Goal: Task Accomplishment & Management: Use online tool/utility

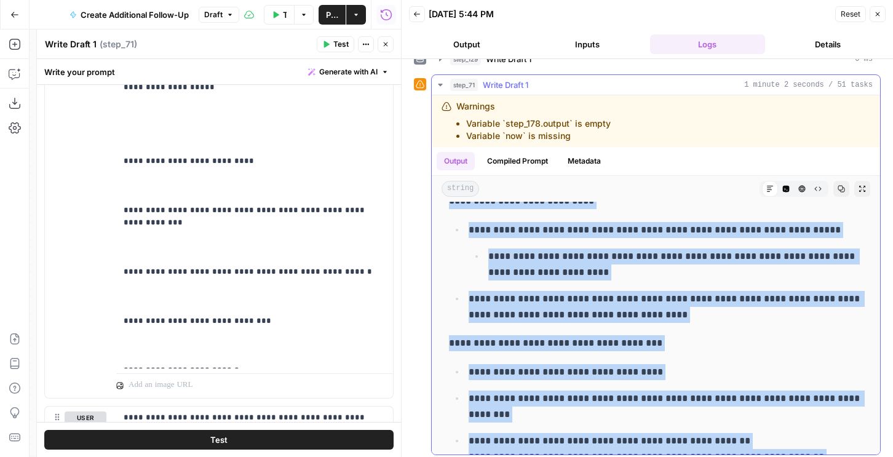
scroll to position [455, 0]
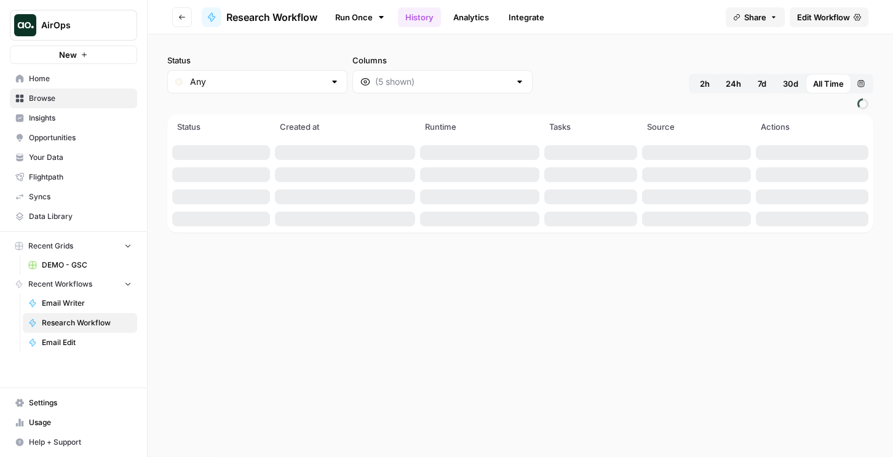
click at [365, 11] on link "Run Once" at bounding box center [360, 17] width 66 height 21
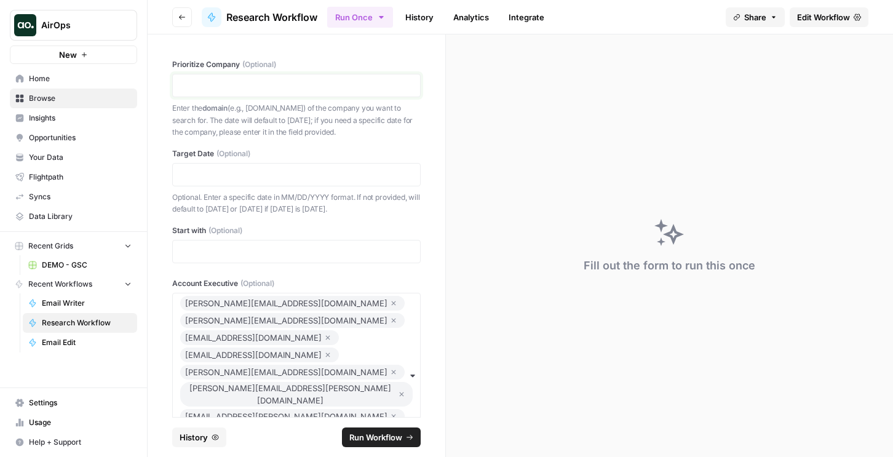
click at [258, 88] on p at bounding box center [296, 85] width 232 height 12
drag, startPoint x: 202, startPoint y: 85, endPoint x: 172, endPoint y: 84, distance: 30.2
click at [172, 84] on div "**********" at bounding box center [296, 85] width 248 height 23
click at [199, 181] on div at bounding box center [296, 174] width 248 height 23
click at [199, 173] on p at bounding box center [296, 175] width 232 height 12
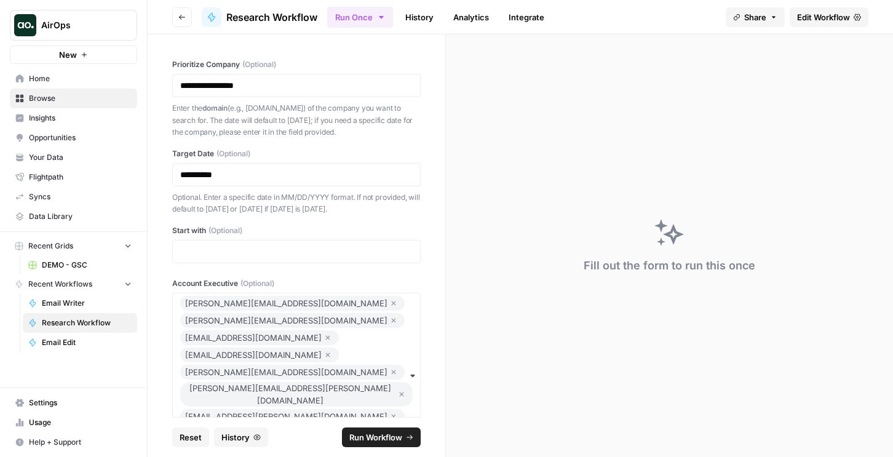
click at [390, 313] on icon "button" at bounding box center [393, 320] width 7 height 15
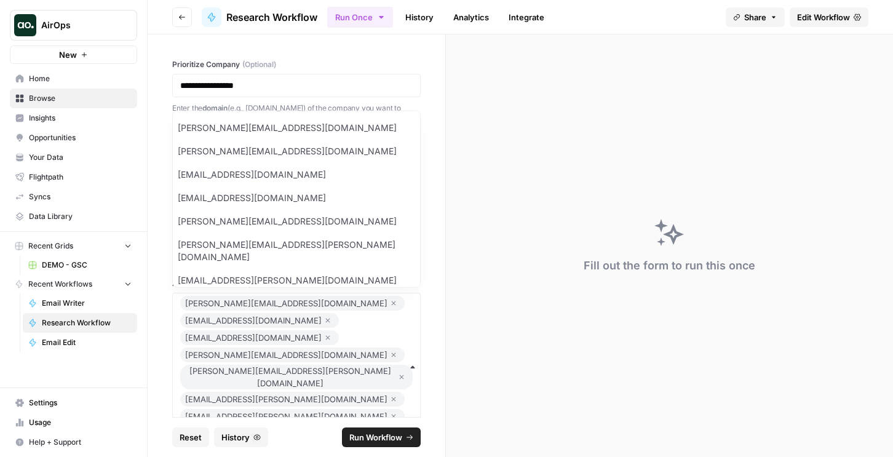
click at [331, 313] on icon "button" at bounding box center [327, 320] width 7 height 15
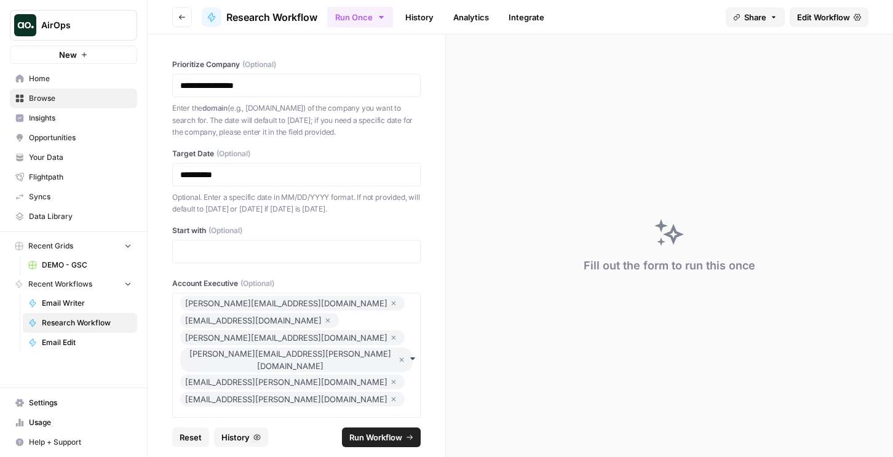
click at [331, 313] on icon "button" at bounding box center [327, 320] width 7 height 15
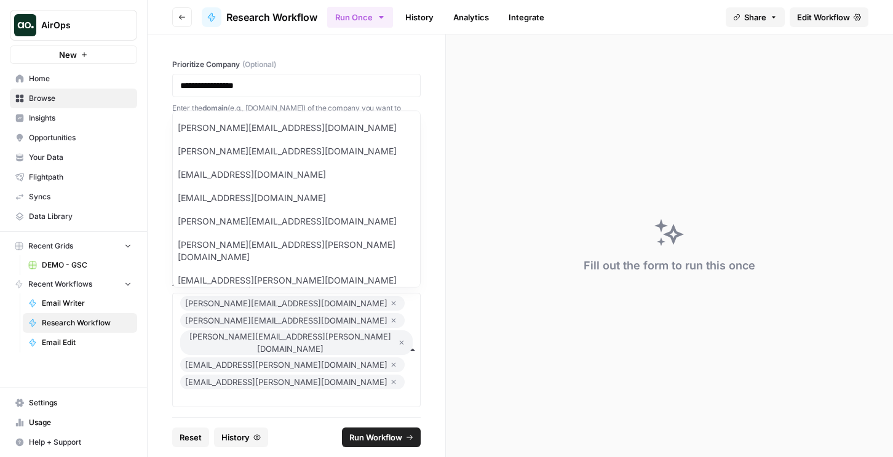
click at [390, 313] on icon "button" at bounding box center [393, 320] width 7 height 15
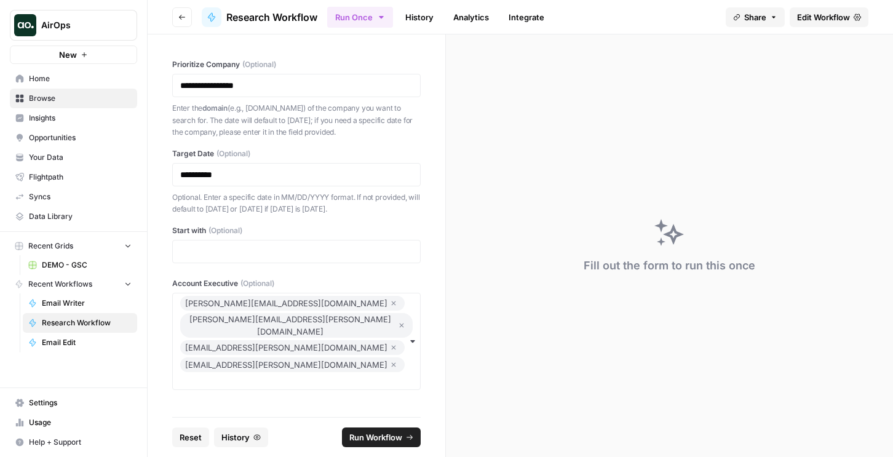
click at [398, 318] on icon "button" at bounding box center [401, 325] width 7 height 15
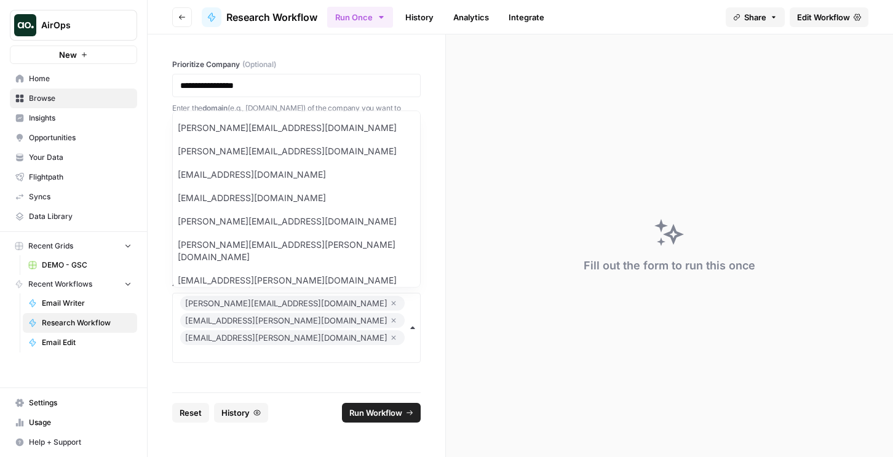
click at [390, 313] on icon "button" at bounding box center [393, 320] width 7 height 15
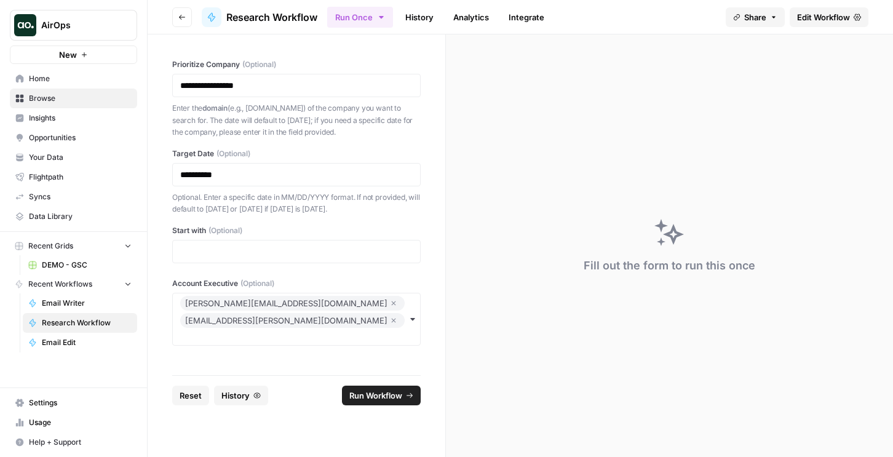
click at [390, 313] on icon "button" at bounding box center [393, 320] width 7 height 15
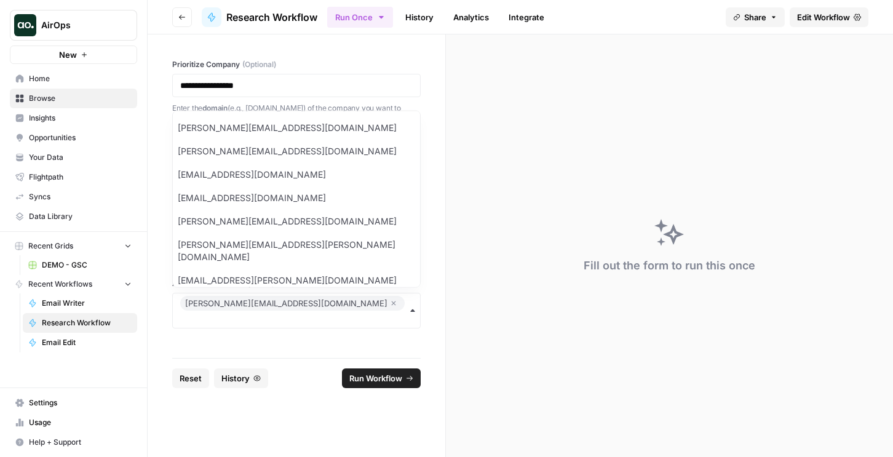
click at [357, 377] on span "Run Workflow" at bounding box center [375, 378] width 53 height 12
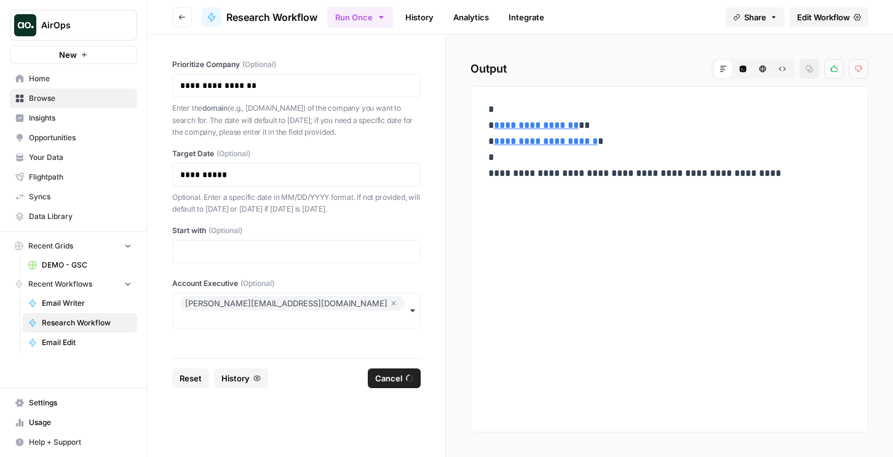
click at [403, 9] on link "History" at bounding box center [419, 17] width 43 height 20
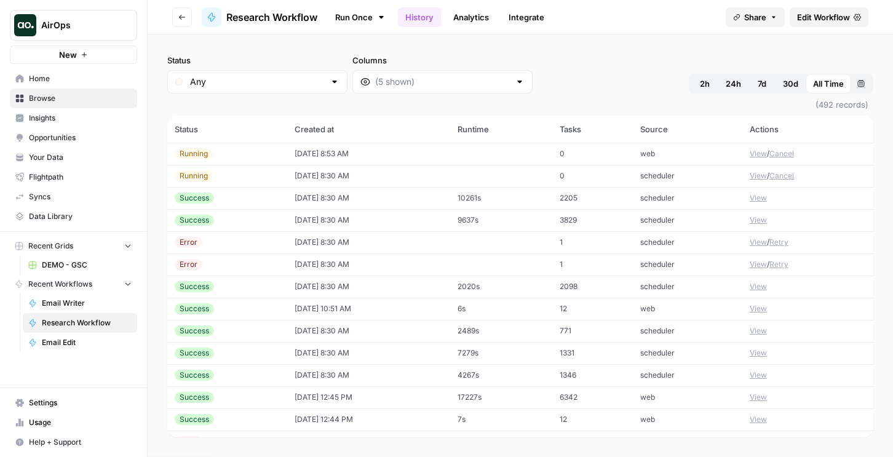
click at [351, 153] on td "09/03/25 at 8:53 AM" at bounding box center [368, 154] width 162 height 22
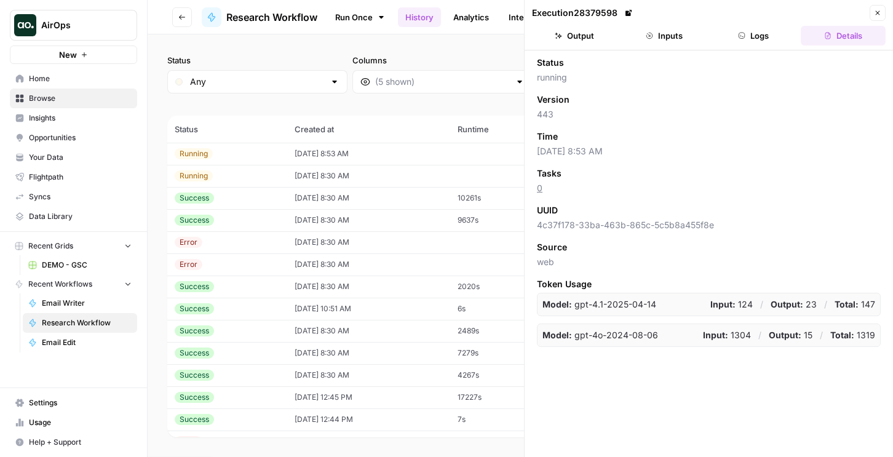
click at [757, 33] on button "Logs" at bounding box center [754, 36] width 85 height 20
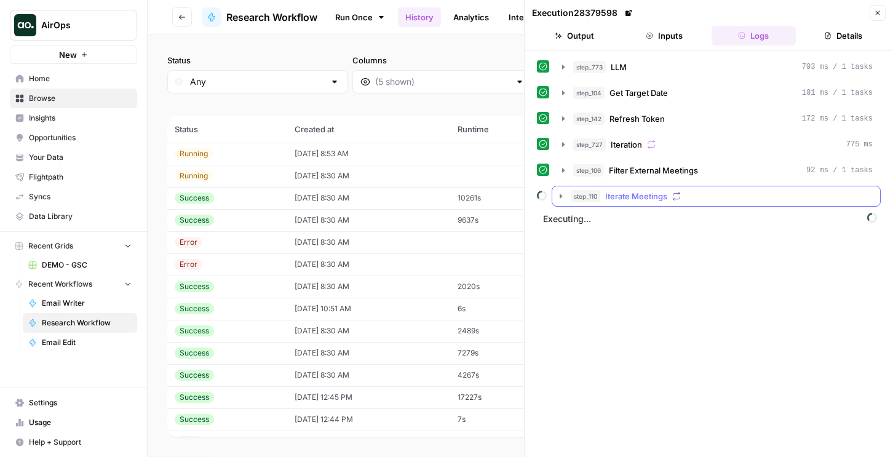
click at [624, 197] on span "Iterate Meetings" at bounding box center [636, 196] width 62 height 12
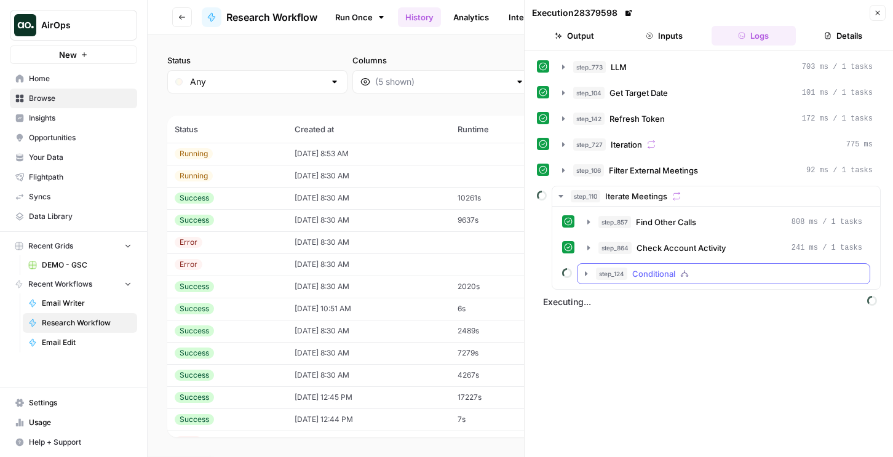
click at [641, 270] on span "Conditional" at bounding box center [653, 274] width 43 height 12
click at [639, 297] on span "step_847" at bounding box center [637, 299] width 33 height 12
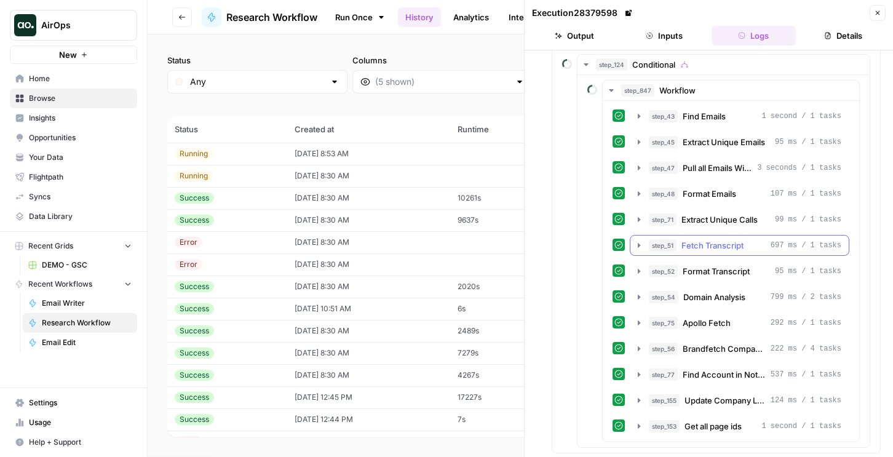
scroll to position [234, 0]
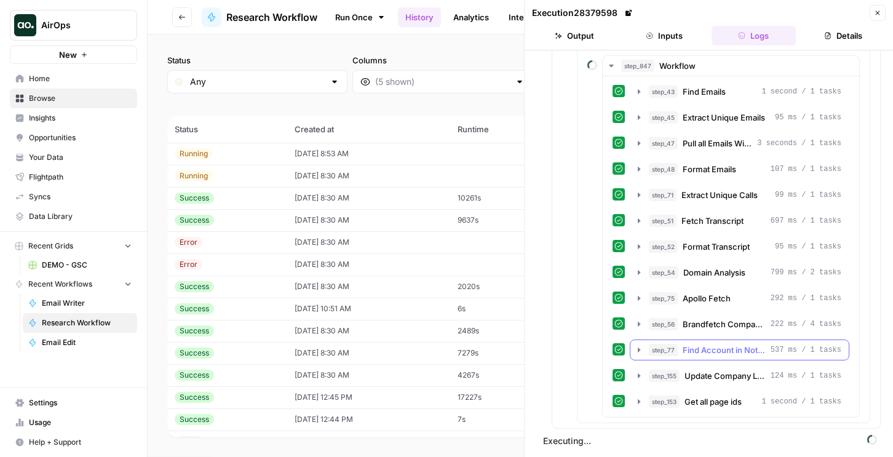
click at [677, 350] on span "step_77" at bounding box center [663, 350] width 29 height 12
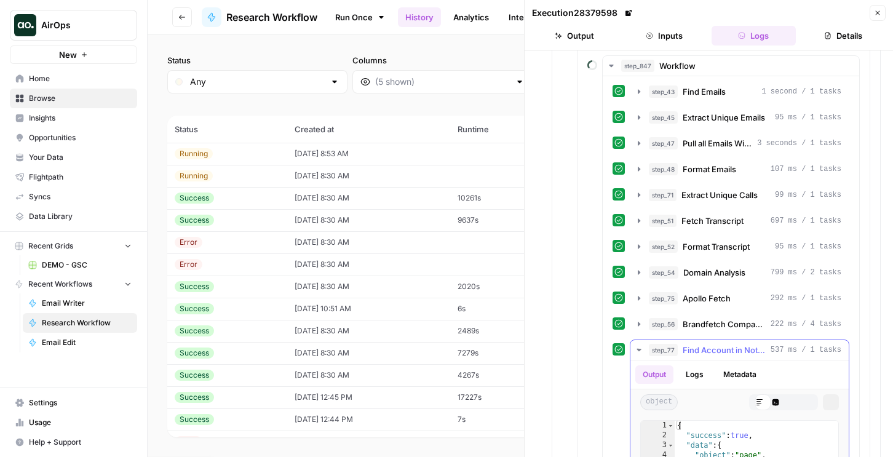
scroll to position [304, 0]
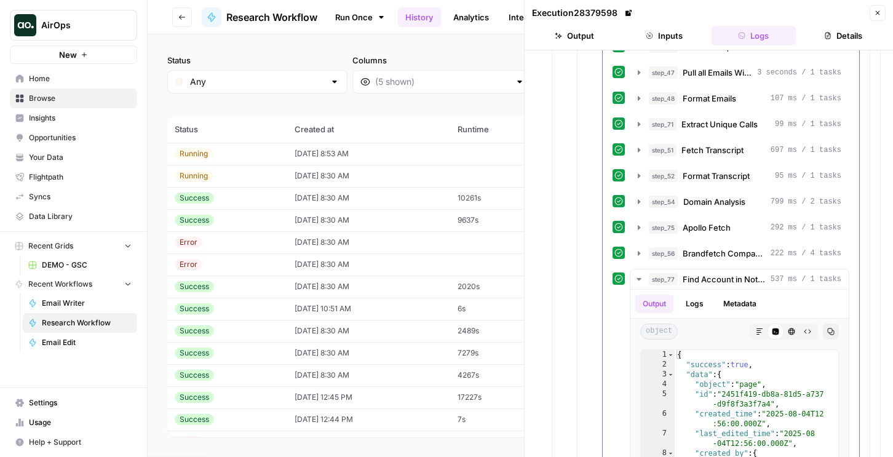
click at [681, 266] on div "step_43 Find Emails 1 second / 1 tasks step_45 Extract Unique Emails 95 ms / 1 …" at bounding box center [731, 329] width 237 height 639
click at [683, 115] on button "step_71 Extract Unique Calls 99 ms / 1 tasks" at bounding box center [739, 124] width 218 height 20
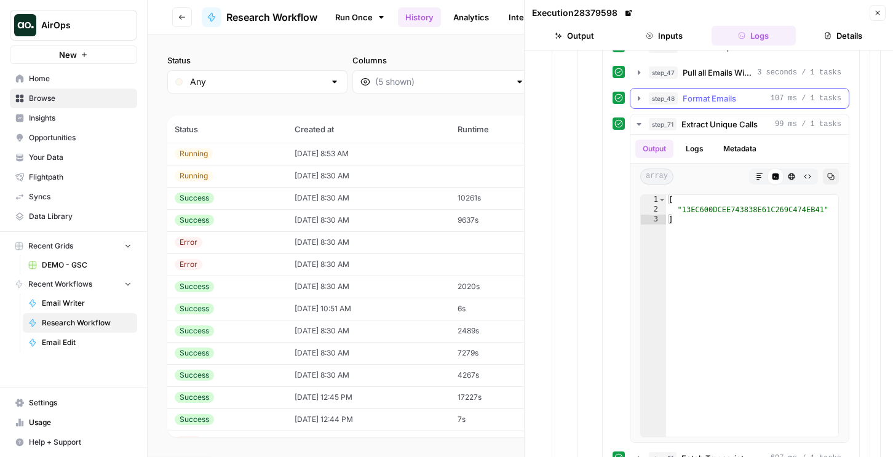
click at [683, 104] on span "Format Emails" at bounding box center [710, 98] width 54 height 12
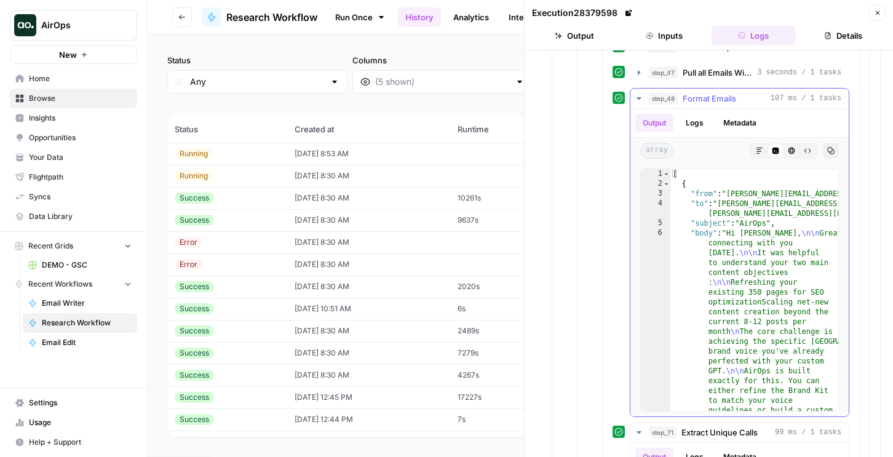
click at [689, 89] on button "step_48 Format Emails 107 ms / 1 tasks" at bounding box center [739, 99] width 218 height 20
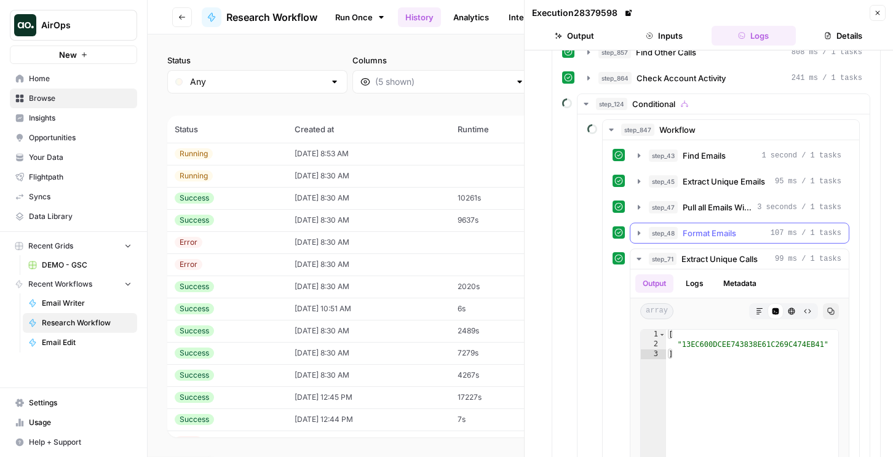
scroll to position [113, 0]
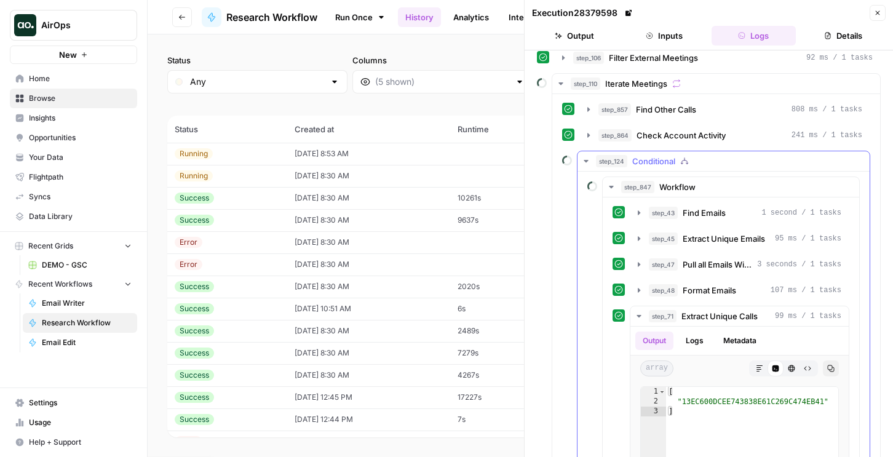
click at [651, 162] on span "Conditional" at bounding box center [653, 161] width 43 height 12
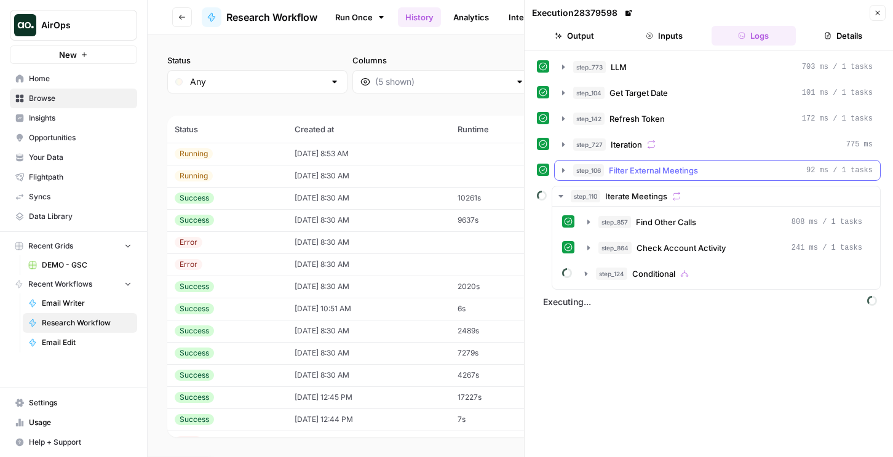
scroll to position [0, 0]
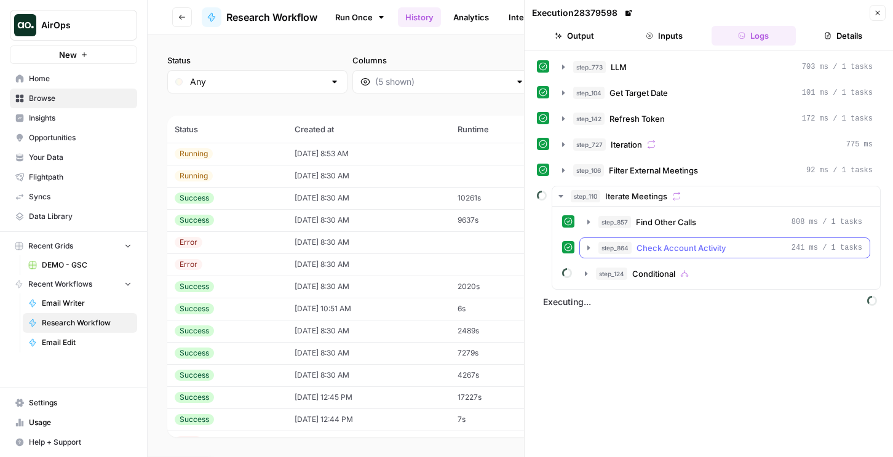
click at [654, 240] on button "step_864 Check Account Activity 241 ms / 1 tasks" at bounding box center [725, 248] width 290 height 20
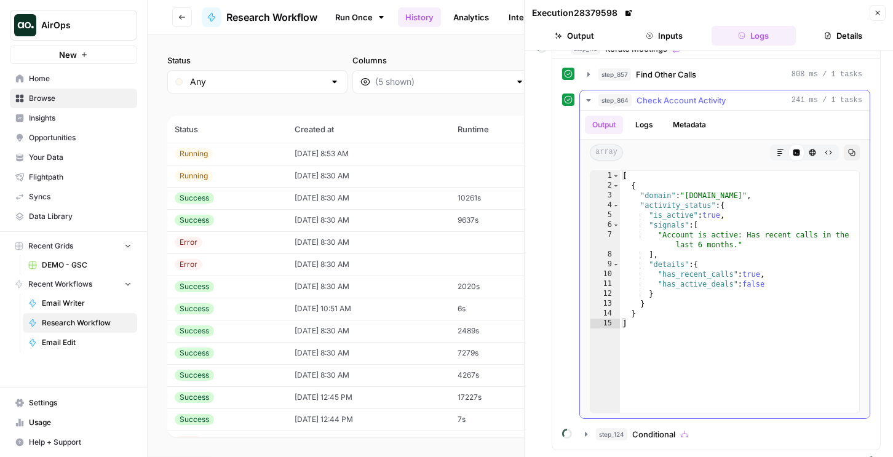
scroll to position [169, 0]
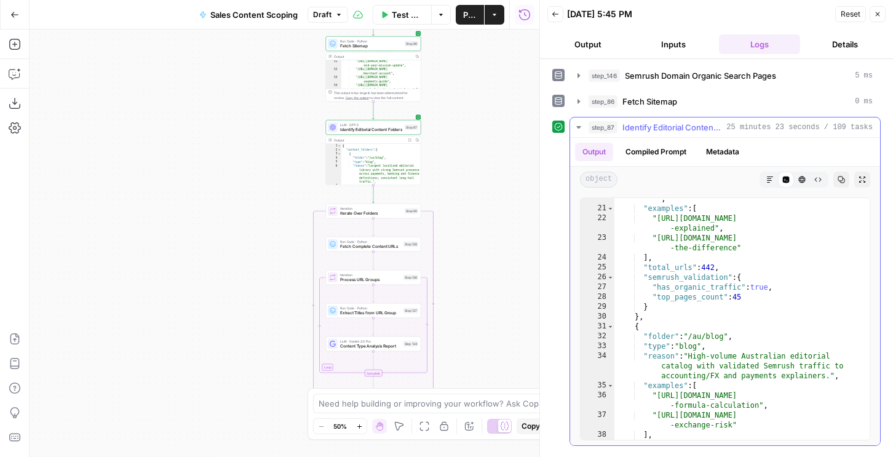
scroll to position [461, 0]
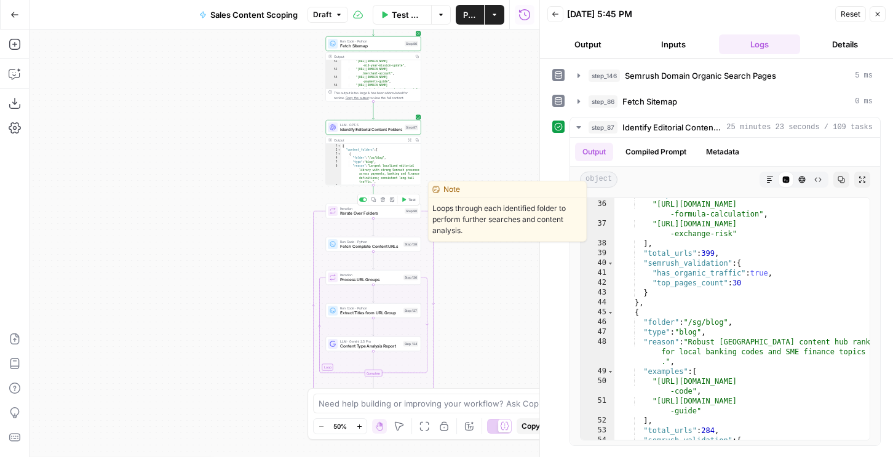
click at [415, 199] on button "Test" at bounding box center [408, 200] width 19 height 8
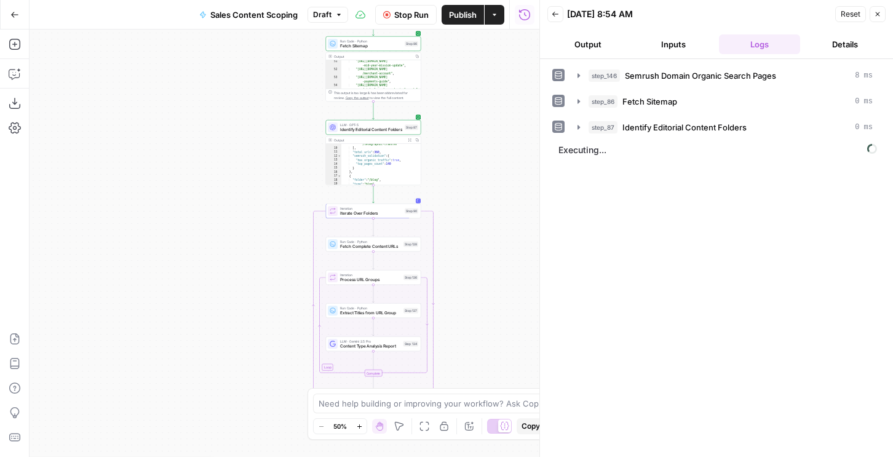
scroll to position [124, 0]
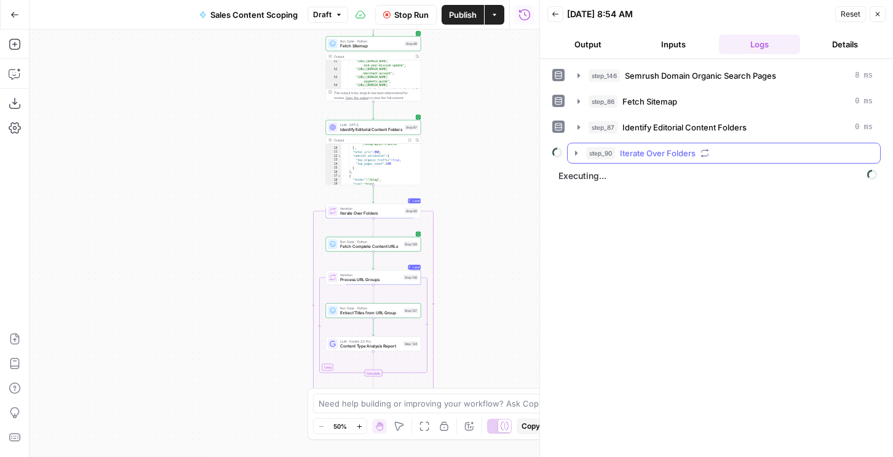
click at [614, 159] on div "step_90 Iterate Over Folders" at bounding box center [729, 153] width 287 height 12
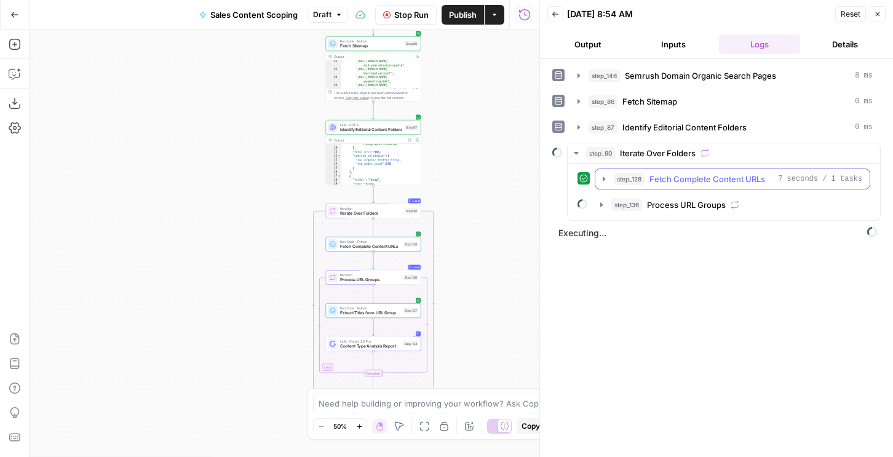
click at [617, 181] on span "step_128" at bounding box center [629, 179] width 31 height 12
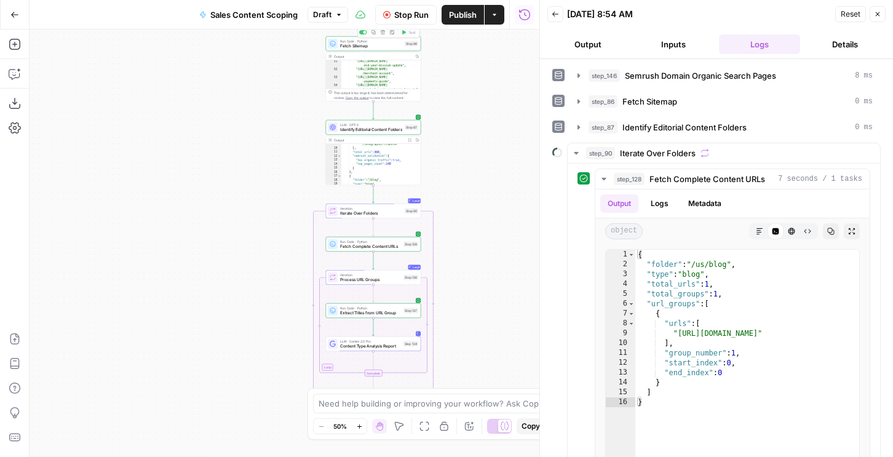
click at [419, 20] on button "Stop Run" at bounding box center [405, 15] width 61 height 20
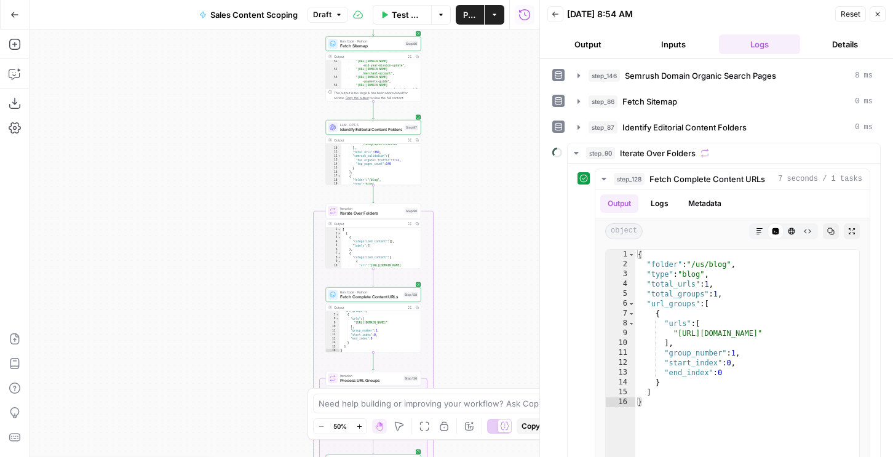
scroll to position [45, 0]
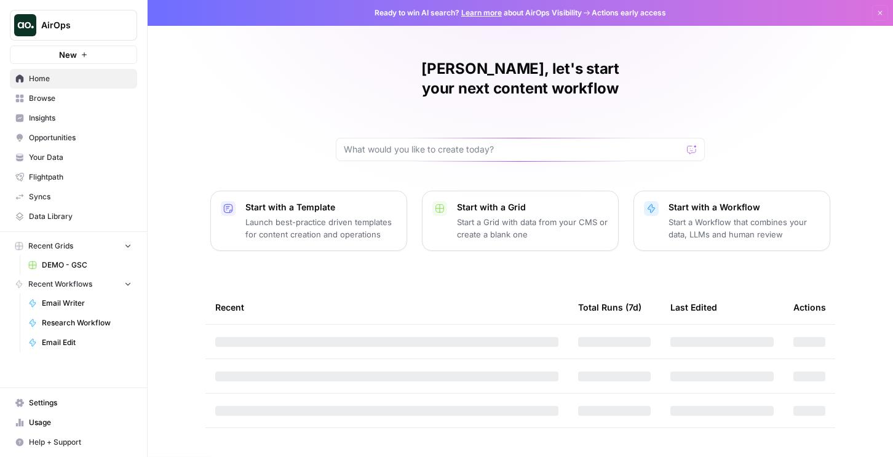
click at [71, 119] on span "Insights" at bounding box center [80, 118] width 103 height 11
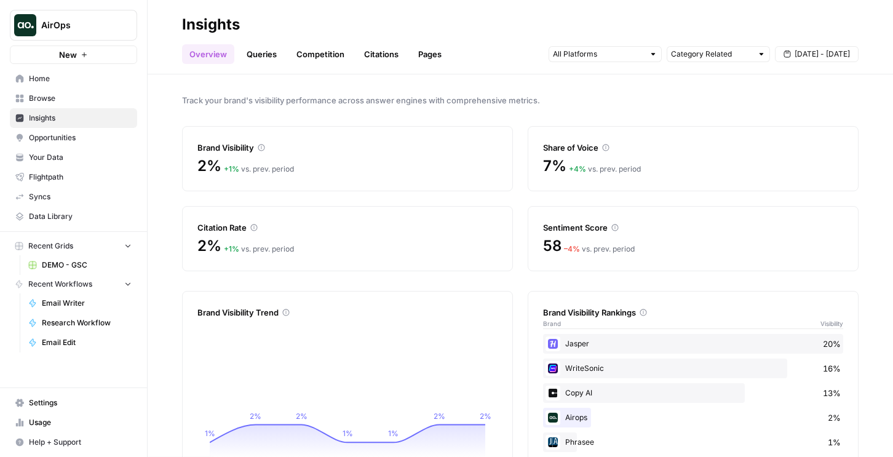
click at [252, 41] on div "Overview Queries Competition Citations Pages Category Related Aug 28 - Sep 3" at bounding box center [520, 49] width 676 height 30
click at [560, 49] on input "text" at bounding box center [598, 54] width 91 height 12
click at [573, 39] on div "Overview Queries Competition Citations Pages Category Related Aug 28 - Sep 3" at bounding box center [520, 49] width 676 height 30
click at [250, 55] on link "Queries" at bounding box center [261, 54] width 45 height 20
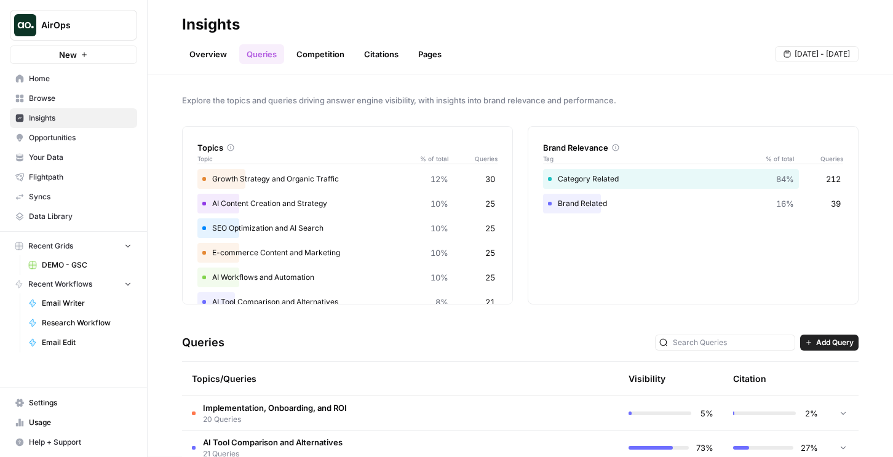
click at [368, 403] on td "Implementation, Onboarding, and ROI 20 Queries" at bounding box center [348, 413] width 332 height 34
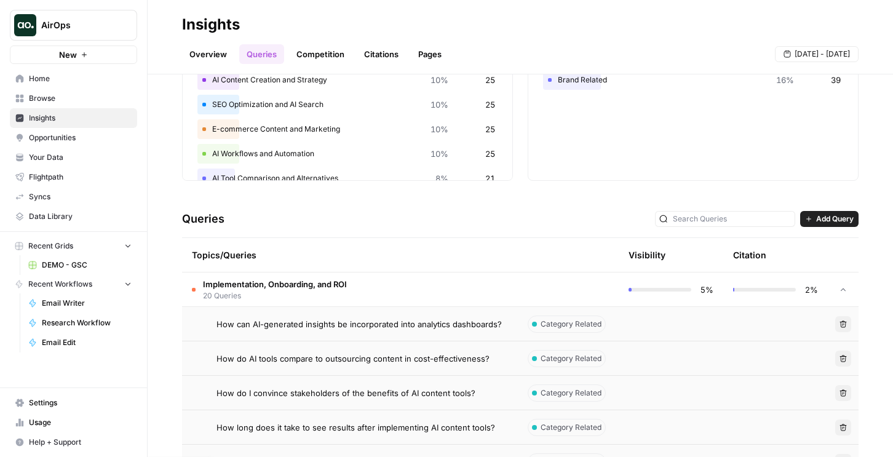
scroll to position [381, 0]
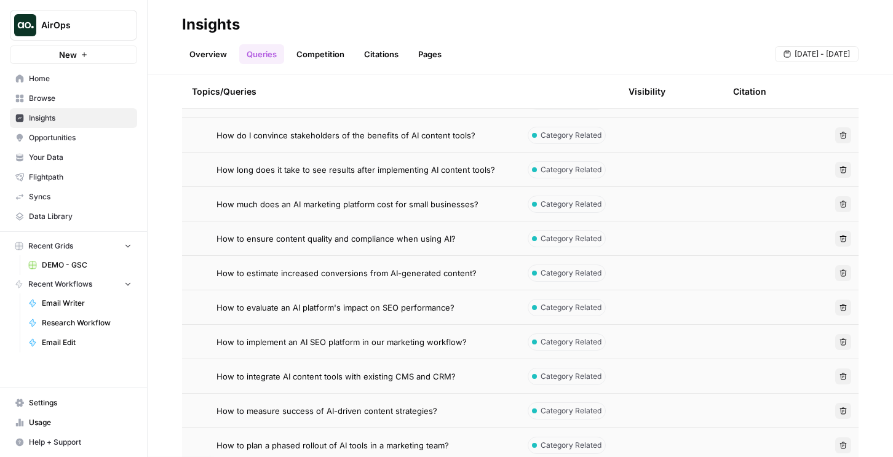
click at [447, 293] on td "How to evaluate an AI platform's impact on SEO performance?" at bounding box center [348, 307] width 332 height 34
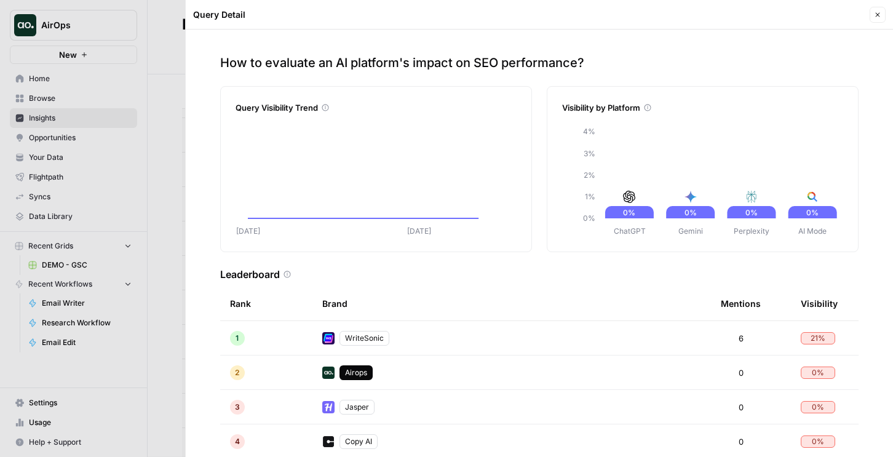
click at [163, 107] on div at bounding box center [446, 228] width 893 height 457
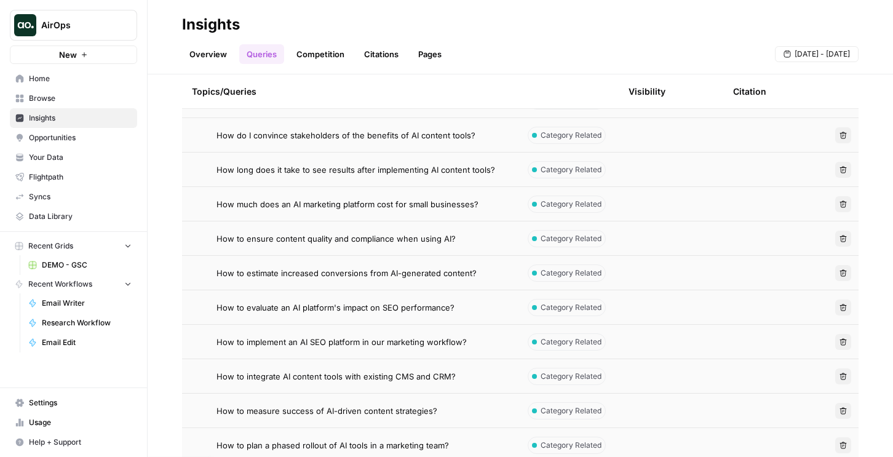
click at [300, 55] on link "Competition" at bounding box center [320, 54] width 63 height 20
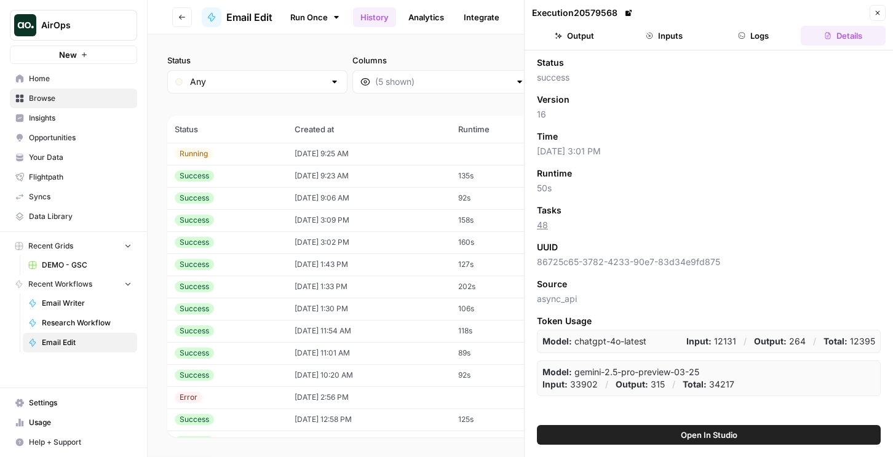
click at [745, 40] on button "Logs" at bounding box center [754, 36] width 85 height 20
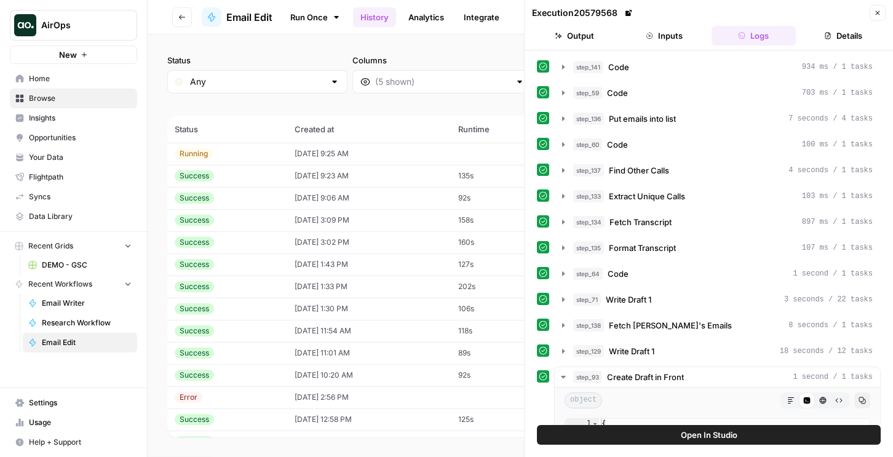
click at [451, 178] on td "[DATE] 9:23 AM" at bounding box center [369, 176] width 164 height 22
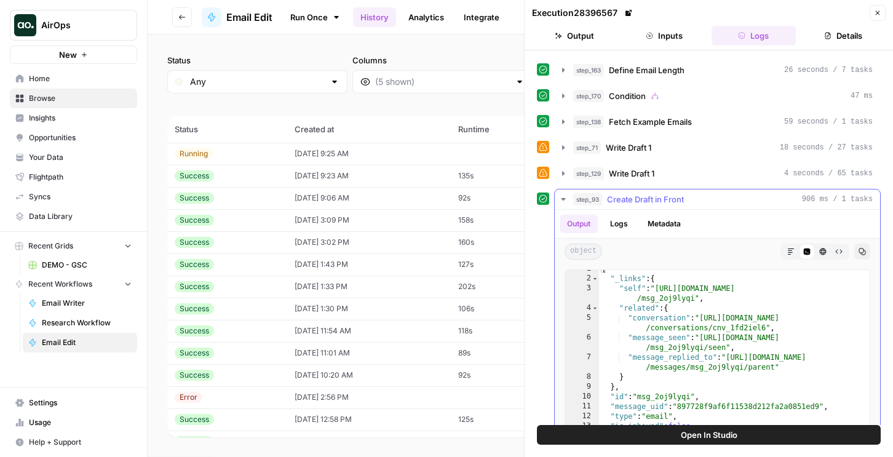
scroll to position [10, 0]
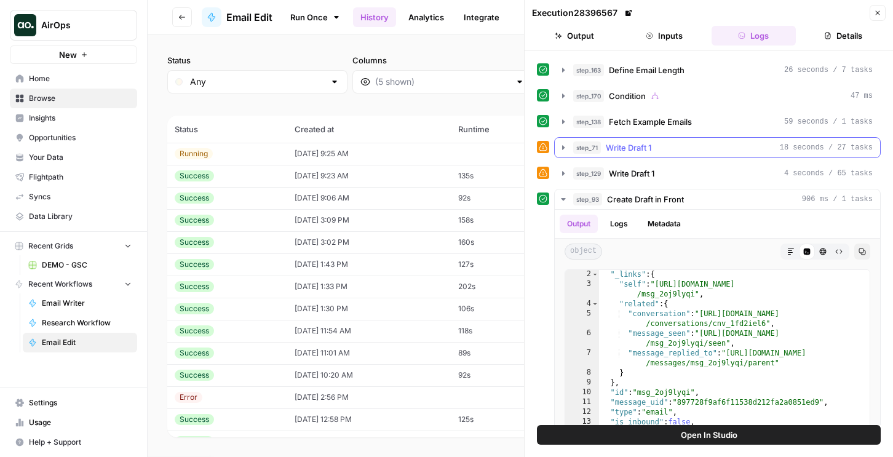
click at [652, 151] on div "step_71 Write Draft 1 18 seconds / 27 tasks" at bounding box center [722, 147] width 299 height 12
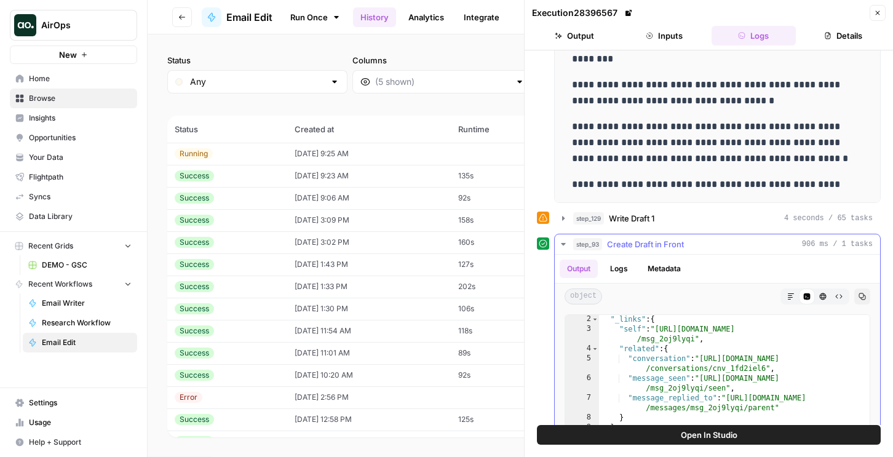
scroll to position [550, 0]
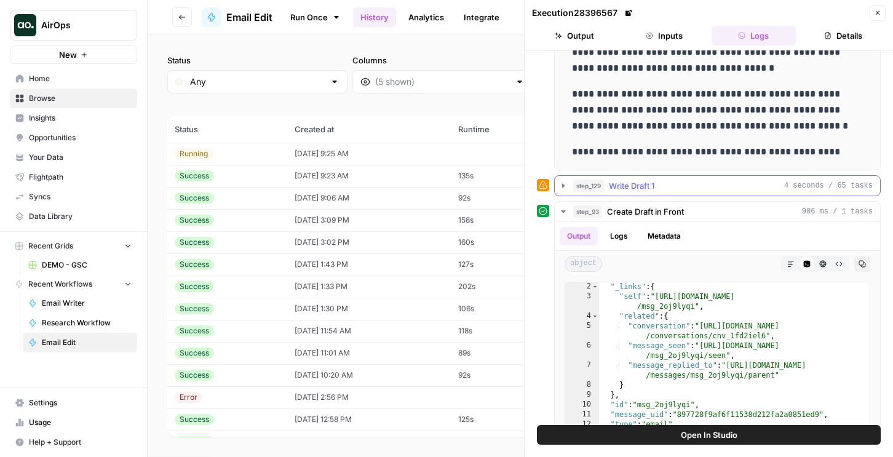
click at [614, 179] on button "step_129 Write Draft 1 4 seconds / 65 tasks" at bounding box center [717, 186] width 325 height 20
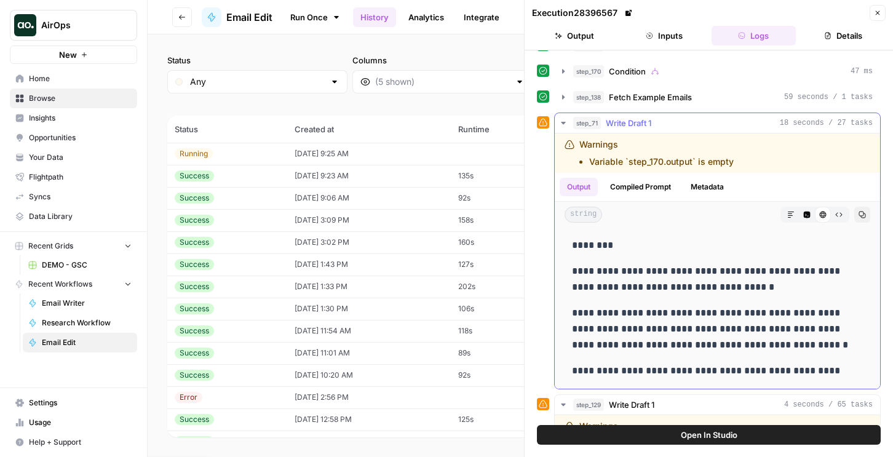
scroll to position [309, 0]
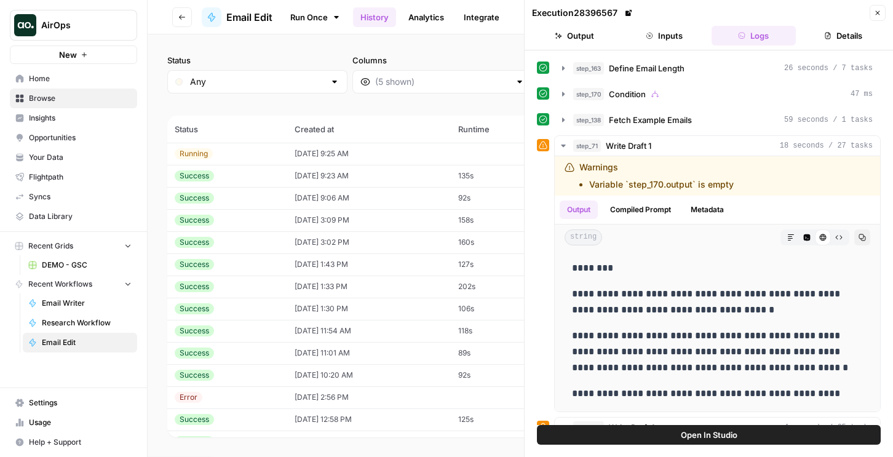
click at [645, 427] on button "Open In Studio" at bounding box center [709, 435] width 344 height 20
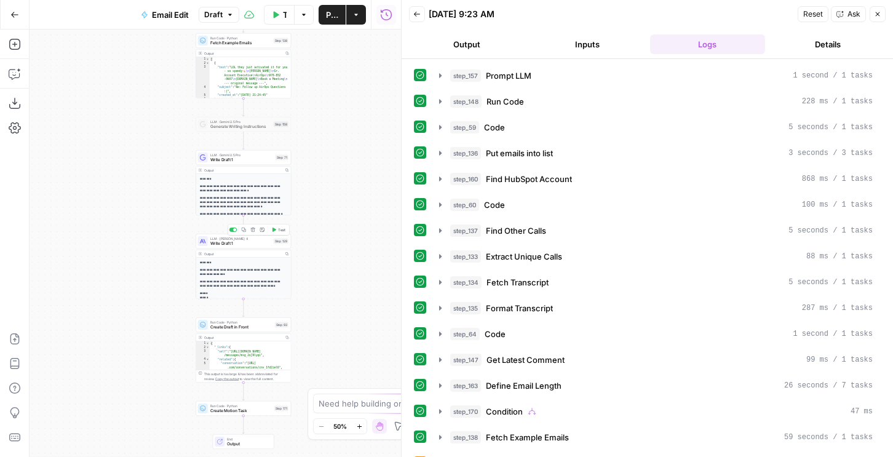
click at [233, 231] on div at bounding box center [233, 230] width 8 height 4
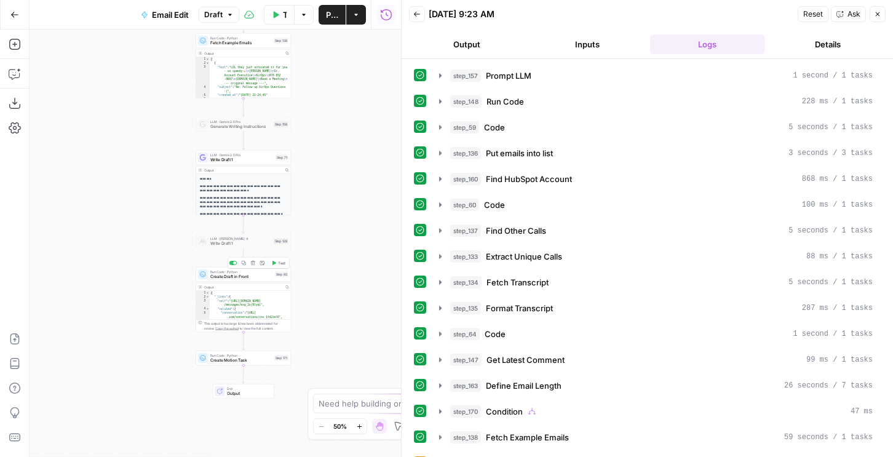
click at [242, 280] on div "Run Code · Python Create Draft in Front Step 93 Copy step Delete step Add Note …" at bounding box center [243, 274] width 95 height 15
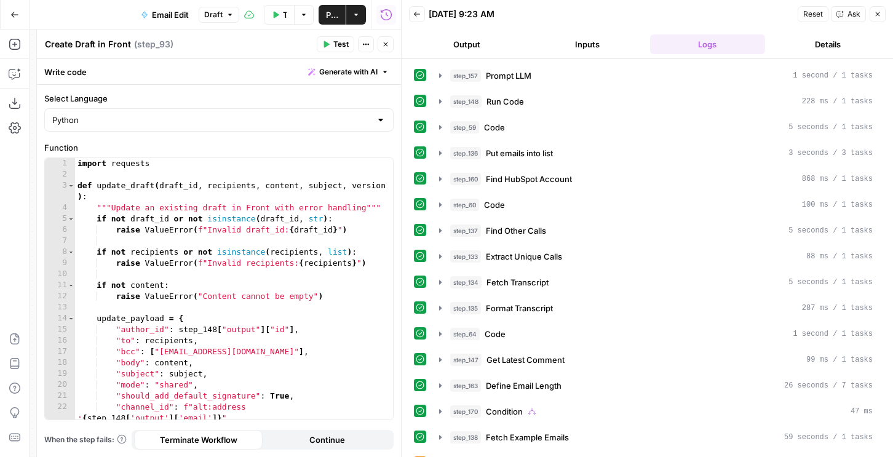
type textarea "**********"
click at [269, 293] on div "import requests def update_draft ( draft_id , recipients , content , subject , …" at bounding box center [234, 300] width 318 height 284
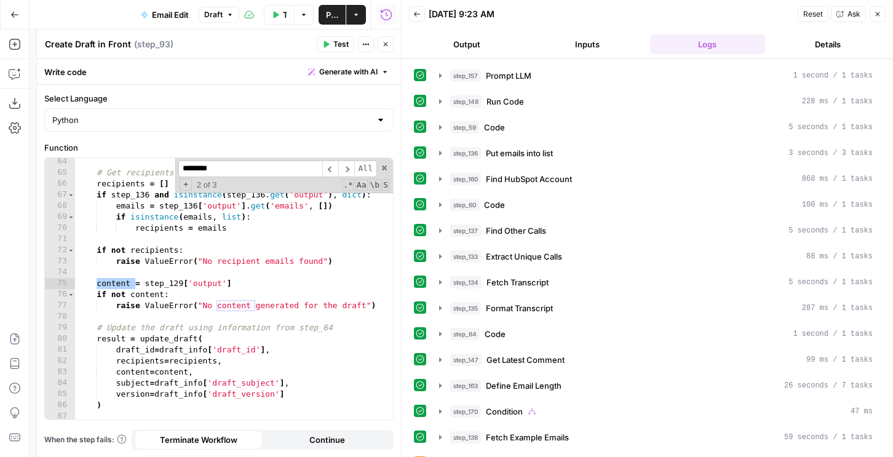
scroll to position [843, 0]
type input "*******"
click at [183, 281] on div "# Get recipients from step_136 output recipients = [ ] if step_136 and isinstan…" at bounding box center [234, 298] width 318 height 284
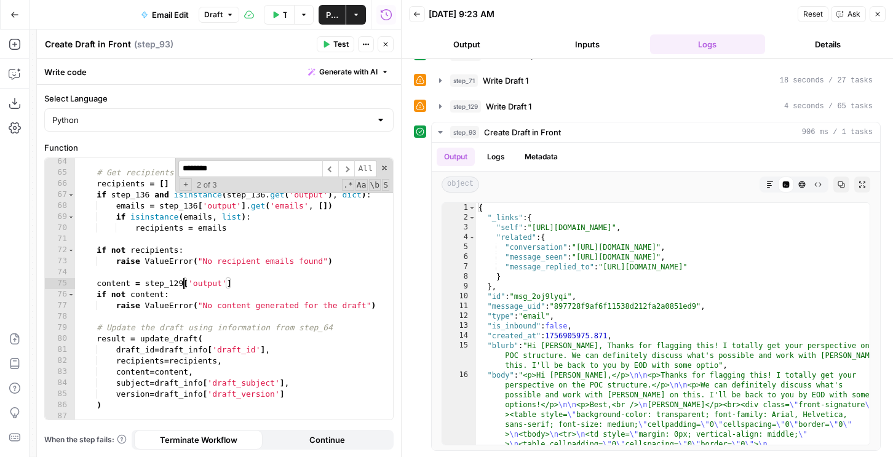
scroll to position [12, 0]
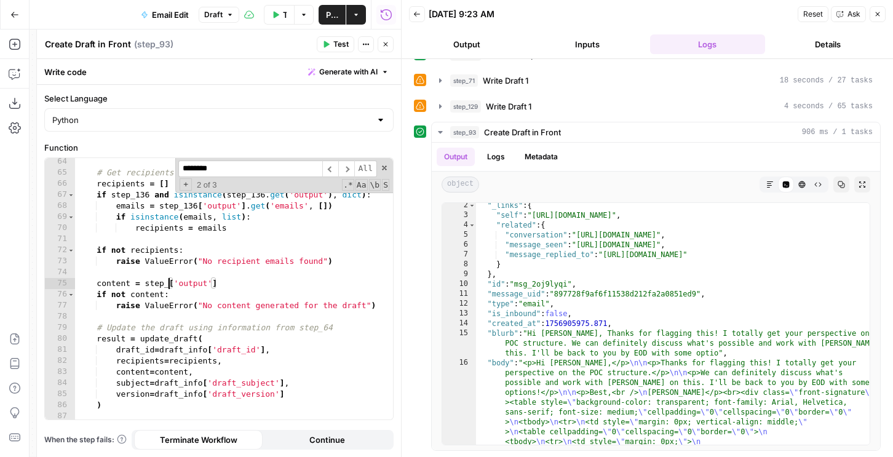
type textarea "**********"
click at [289, 314] on div "# Get recipients from step_136 output recipients = [ ] if step_136 and isinstan…" at bounding box center [234, 298] width 318 height 284
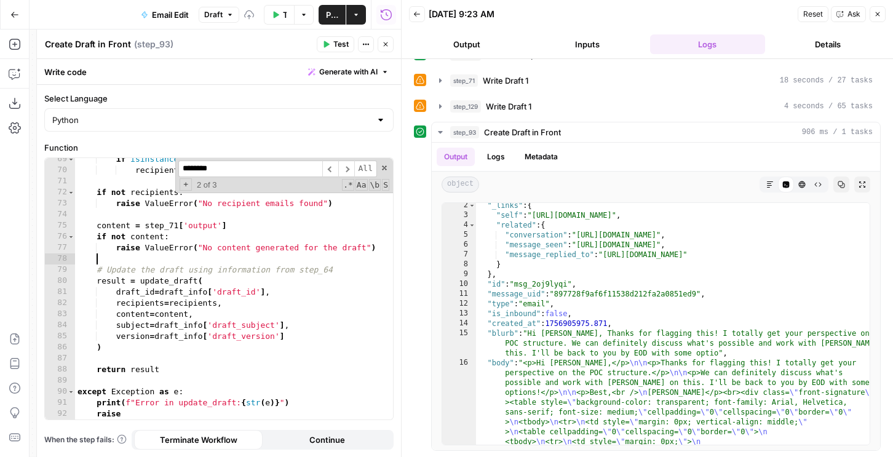
scroll to position [901, 0]
click at [386, 49] on button "Close" at bounding box center [386, 44] width 16 height 16
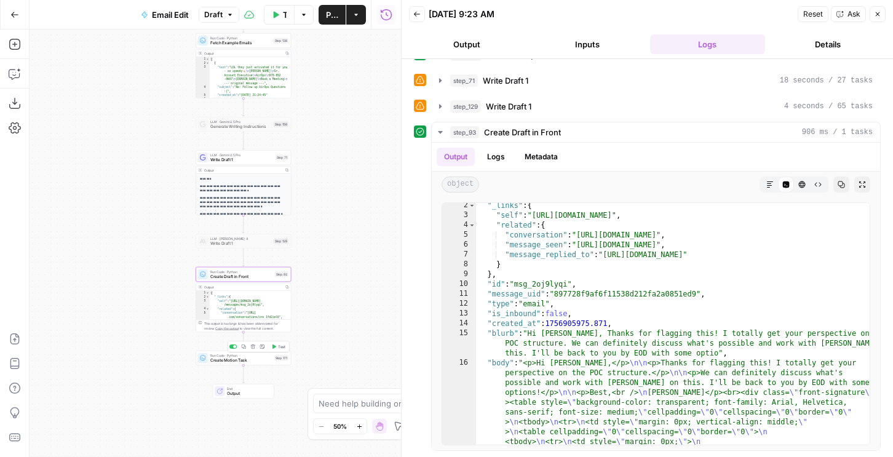
click at [229, 363] on div "Run Code · Python Create Motion Task Step 171 Copy step Delete step Add Note Te…" at bounding box center [243, 358] width 95 height 15
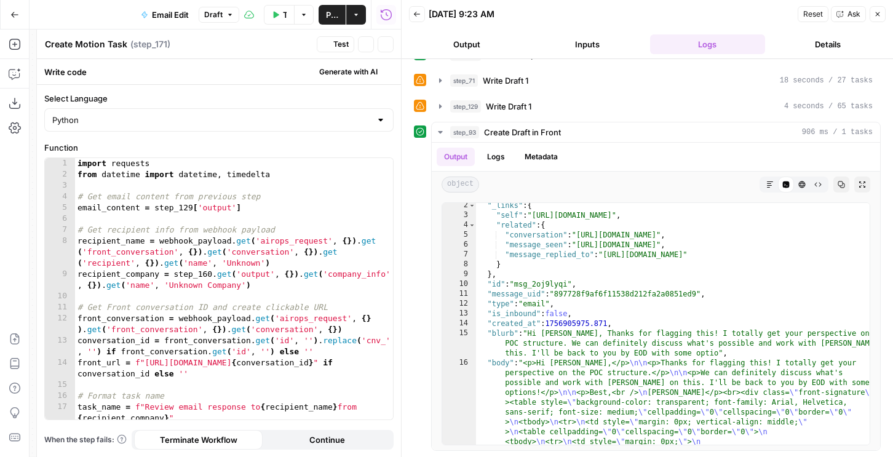
type textarea "**********"
click at [243, 306] on div "import requests from datetime import datetime , timedelta # Get email content f…" at bounding box center [234, 300] width 318 height 284
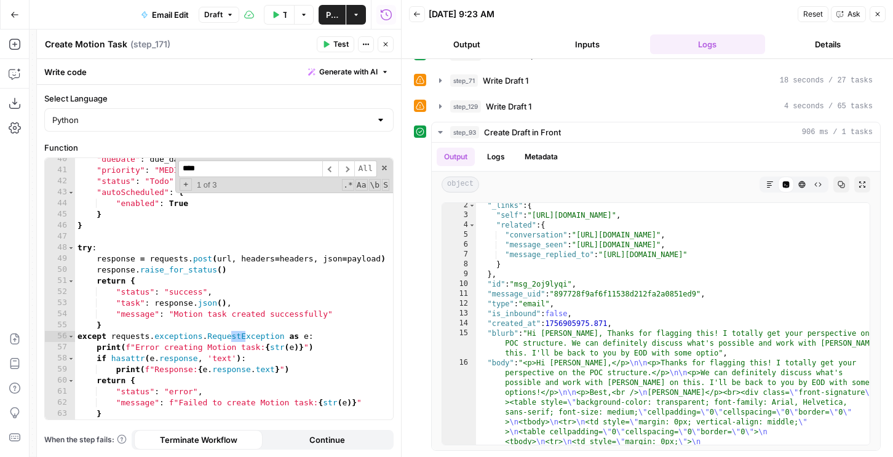
scroll to position [0, 0]
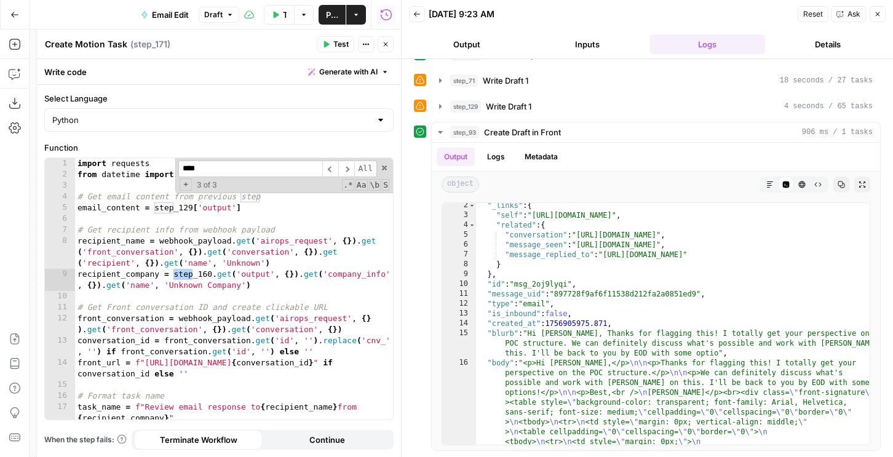
type input "****"
click at [191, 210] on div "import requests from datetime import datetime , timedelta # Get email content f…" at bounding box center [234, 300] width 318 height 284
type textarea "**********"
click at [338, 52] on button "Test" at bounding box center [336, 44] width 38 height 16
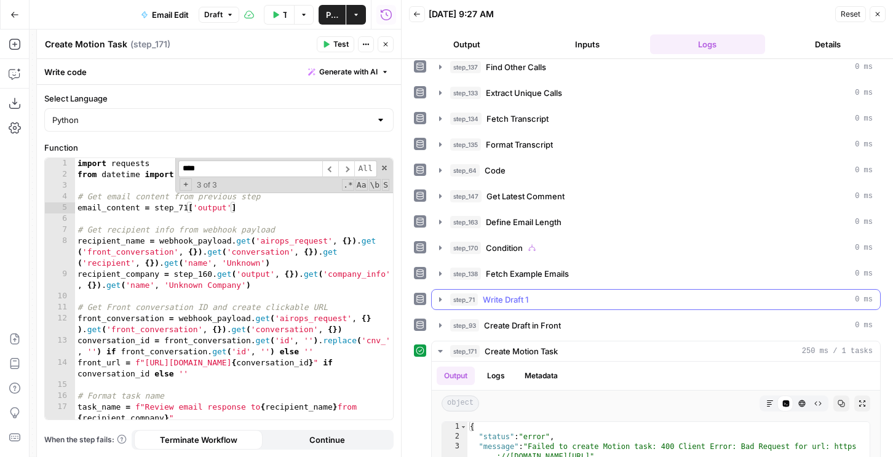
scroll to position [366, 0]
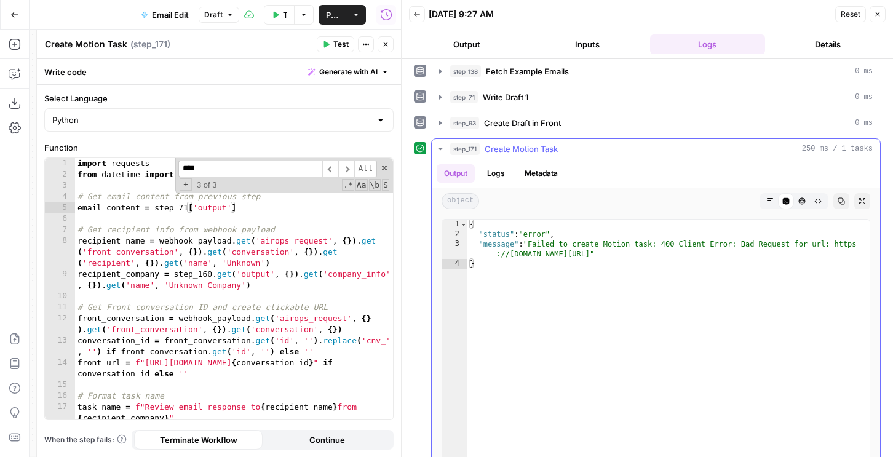
click at [537, 257] on div "{ "status" : "error" , "message" : "Failed to create Motion task: 400 Client Er…" at bounding box center [668, 350] width 402 height 261
type textarea "**********"
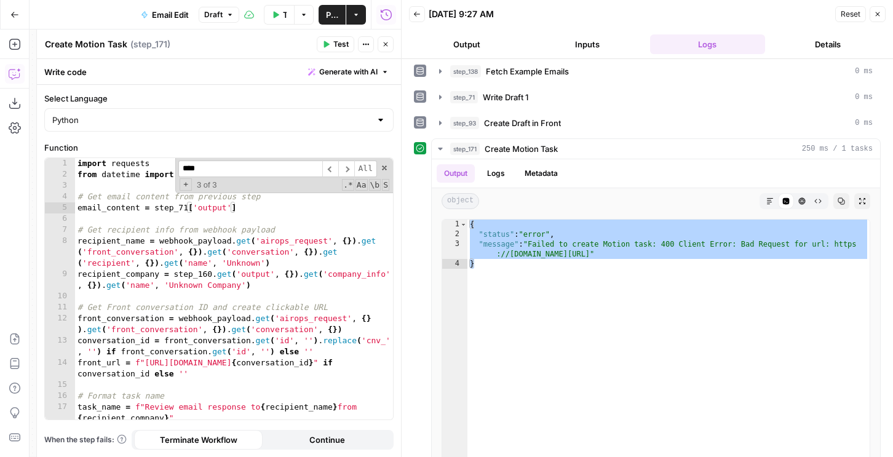
click at [15, 68] on icon "button" at bounding box center [15, 74] width 12 height 12
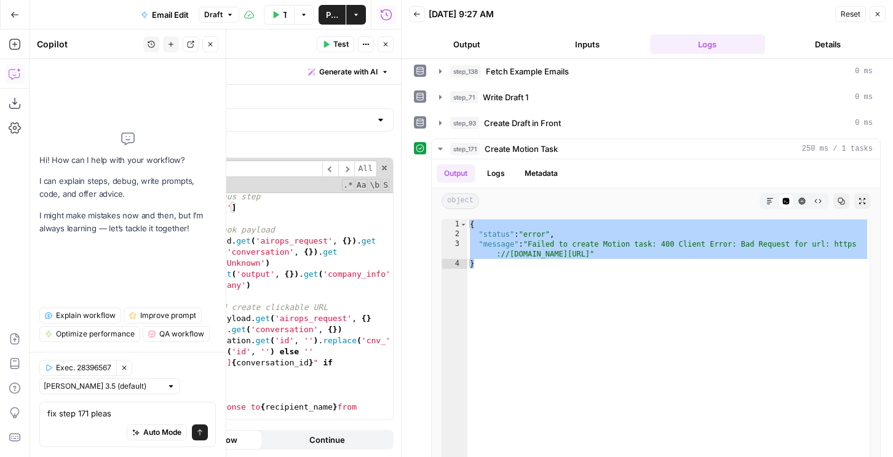
type textarea "fix step 171 please"
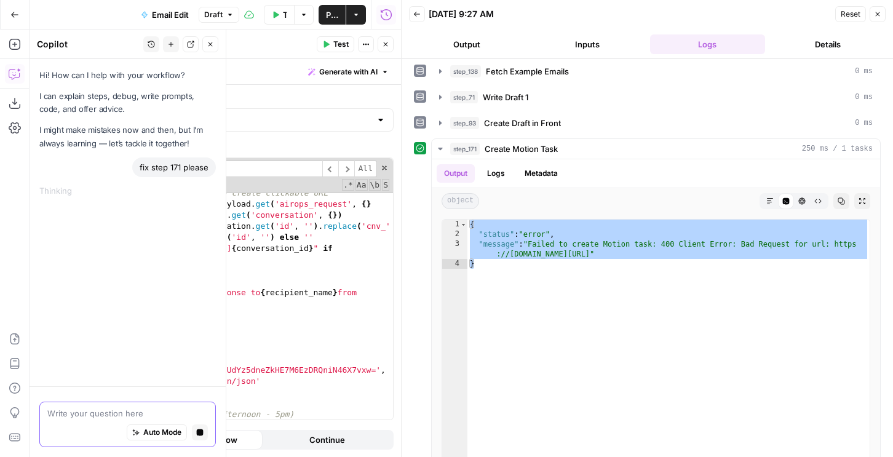
scroll to position [114, 0]
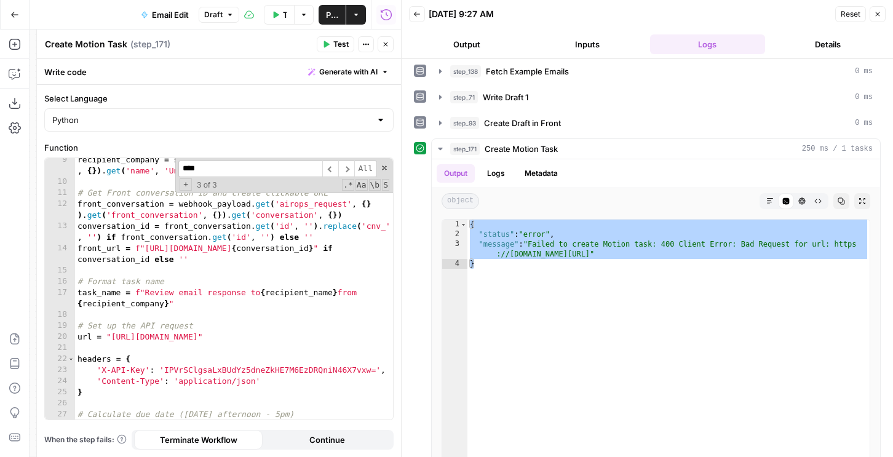
click at [879, 17] on icon "button" at bounding box center [877, 13] width 7 height 7
